Goal: Find specific page/section: Find specific page/section

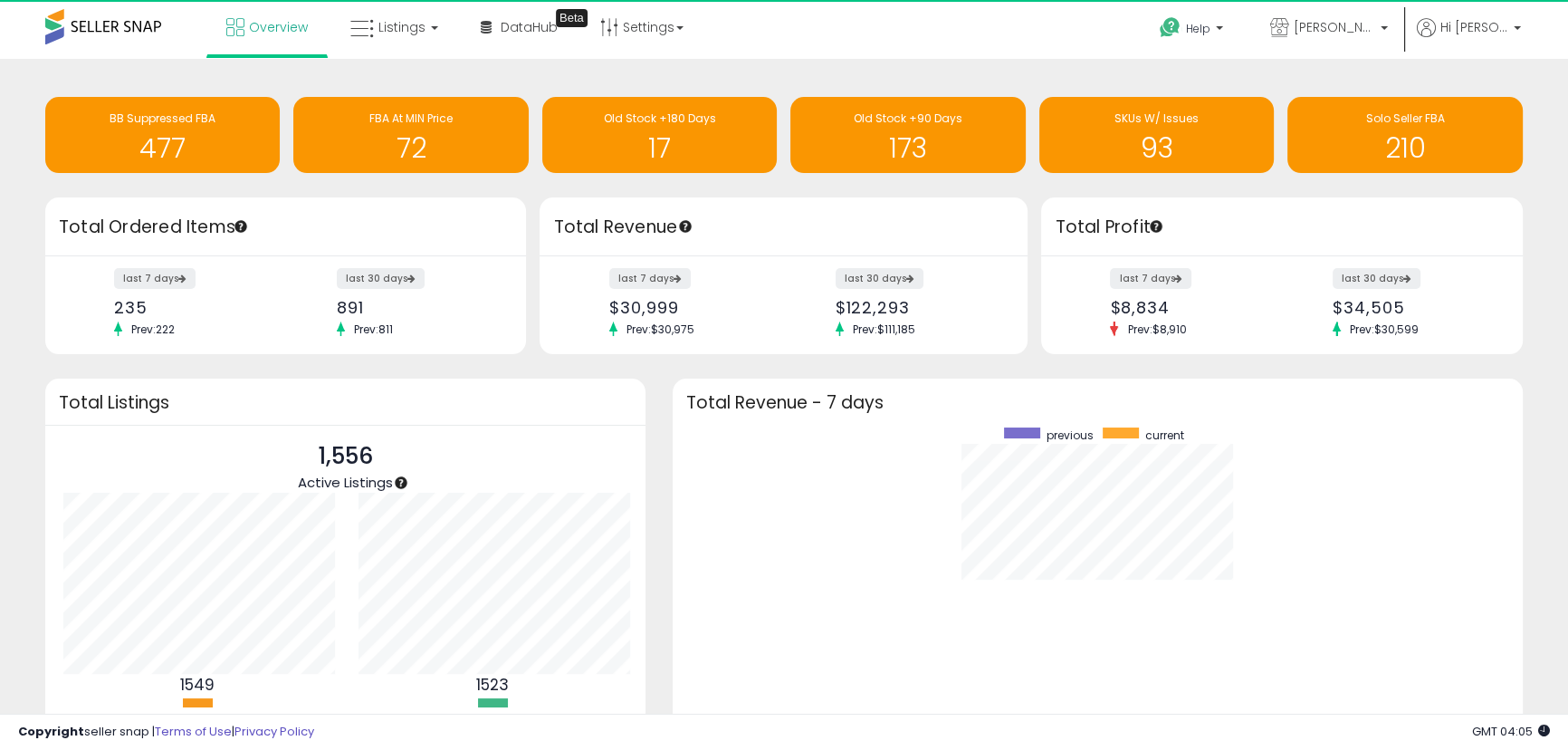
scroll to position [342, 815]
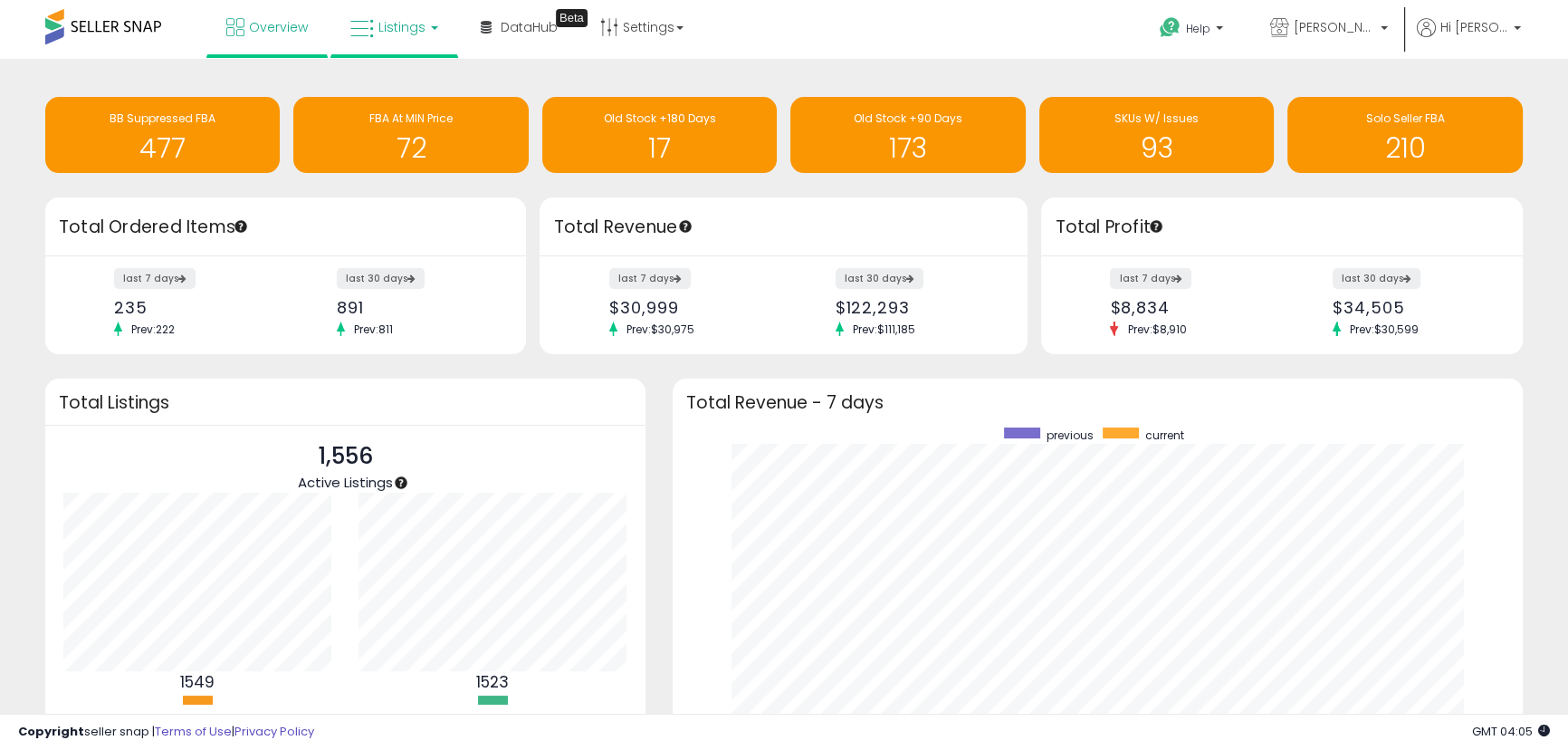
click at [397, 23] on span "Listings" at bounding box center [401, 26] width 47 height 18
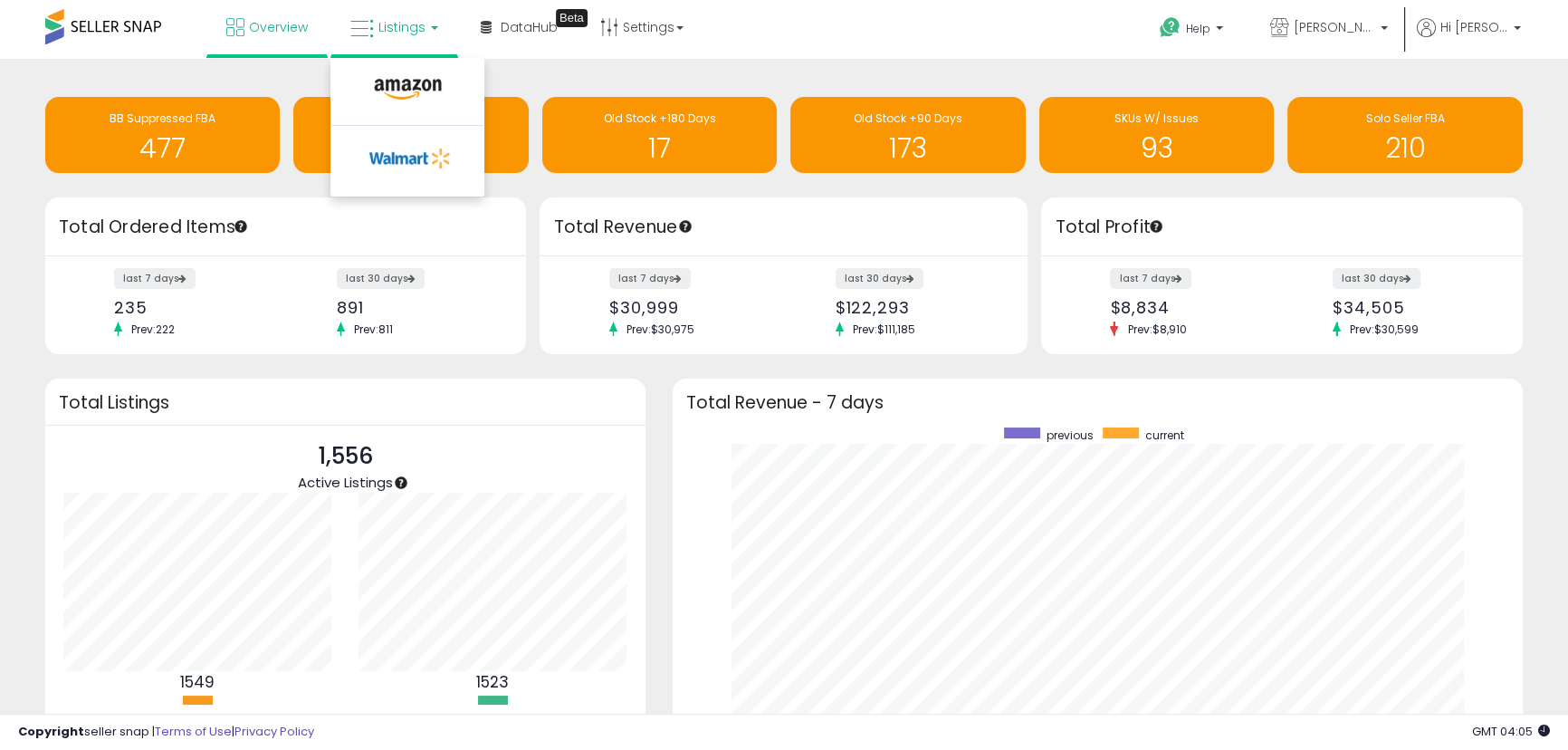
click at [547, 178] on div "Retrieving insights data.. BB Suppressed FBA 477 FBA At MIN Price 72 Old Stock …" at bounding box center [784, 138] width 1505 height 121
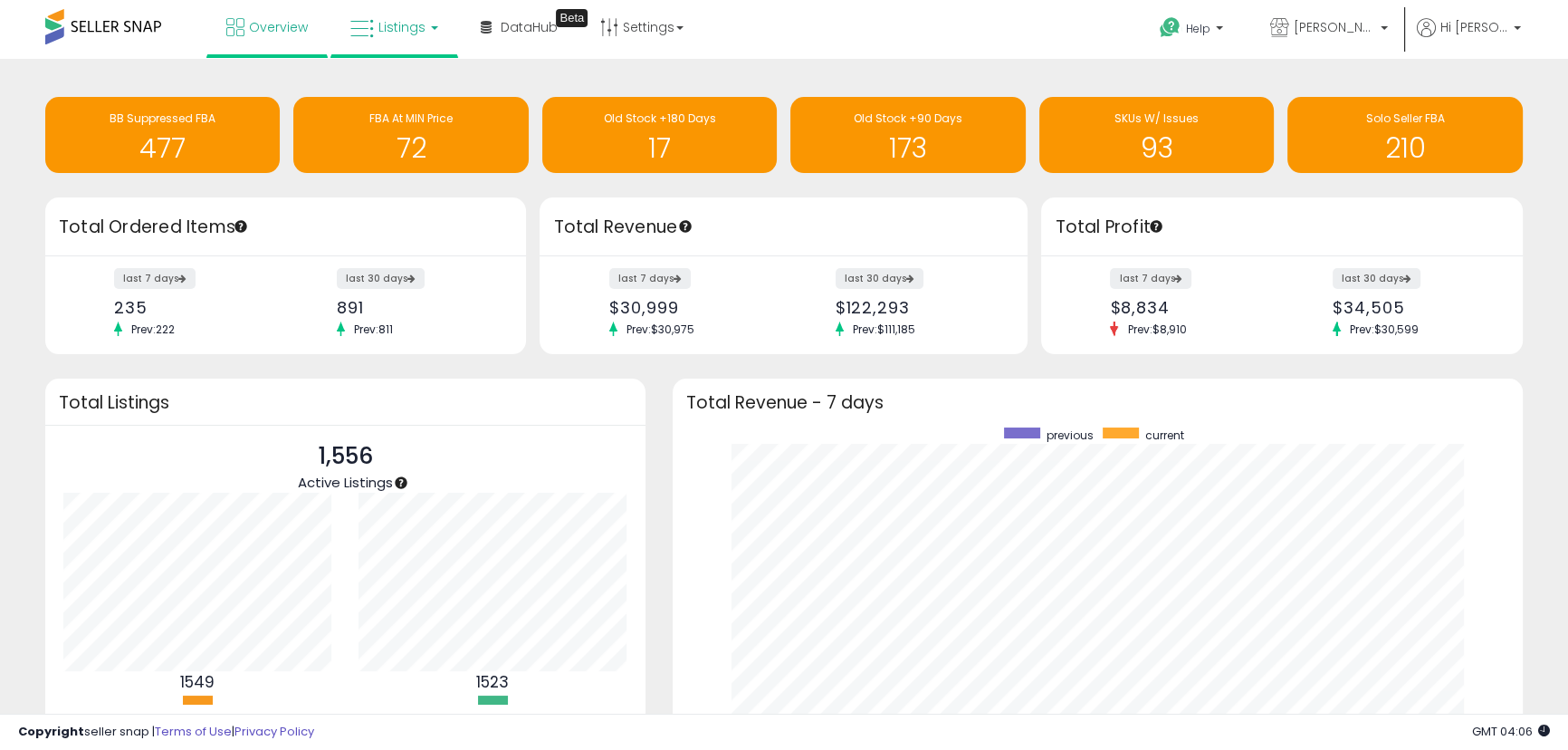
click at [387, 29] on span "Listings" at bounding box center [401, 26] width 47 height 18
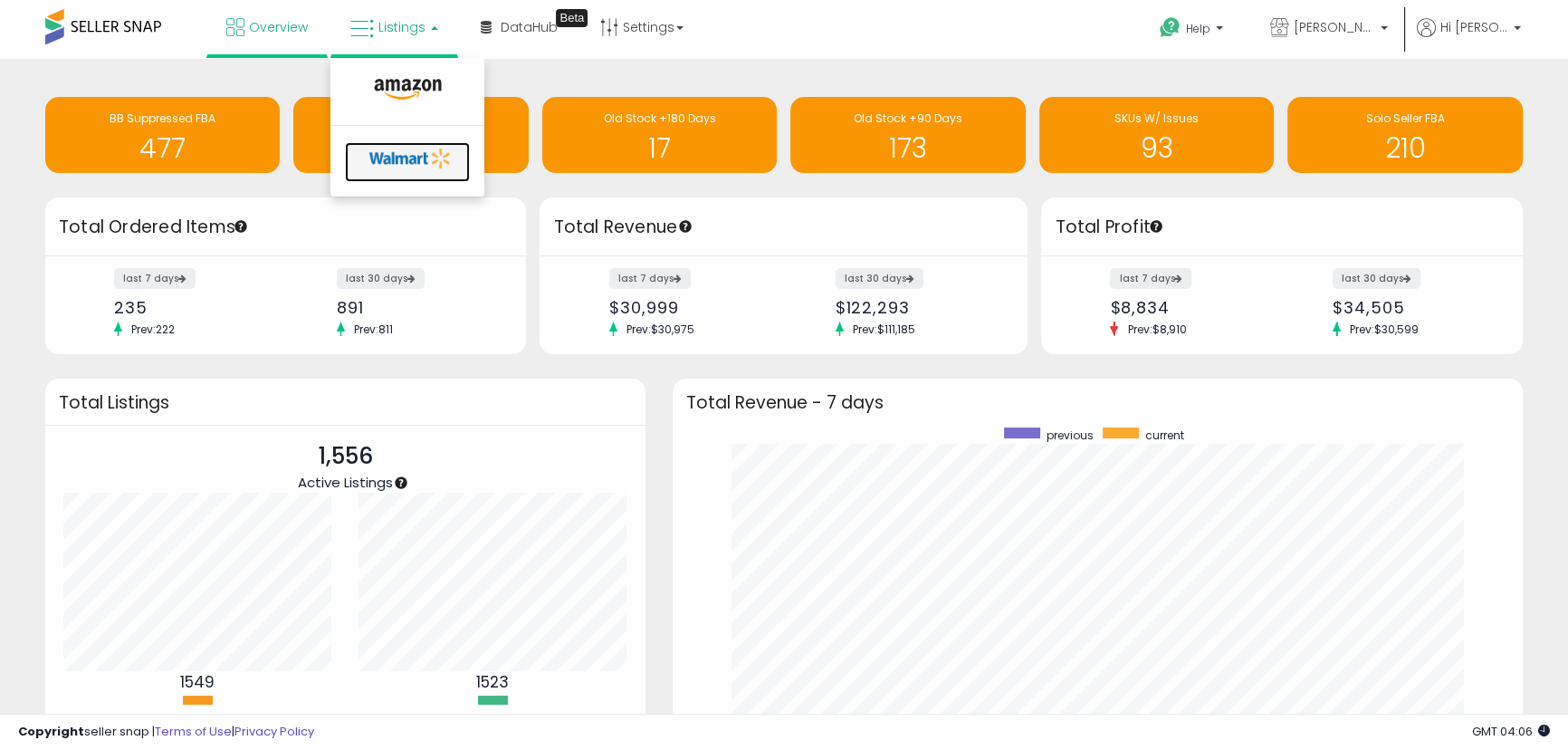
click at [411, 150] on icon at bounding box center [411, 158] width 95 height 27
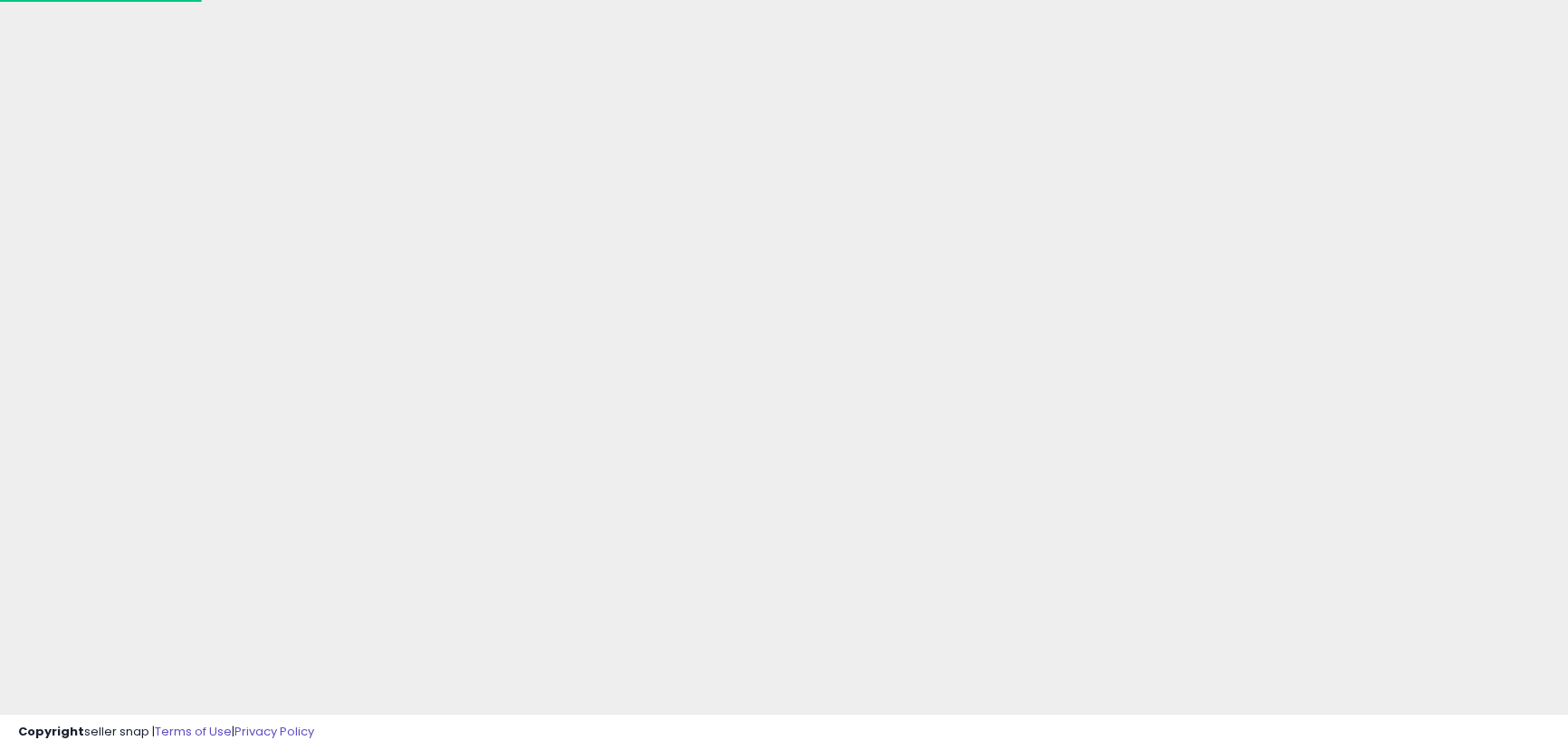
scroll to position [125, 0]
